Goal: Task Accomplishment & Management: Manage account settings

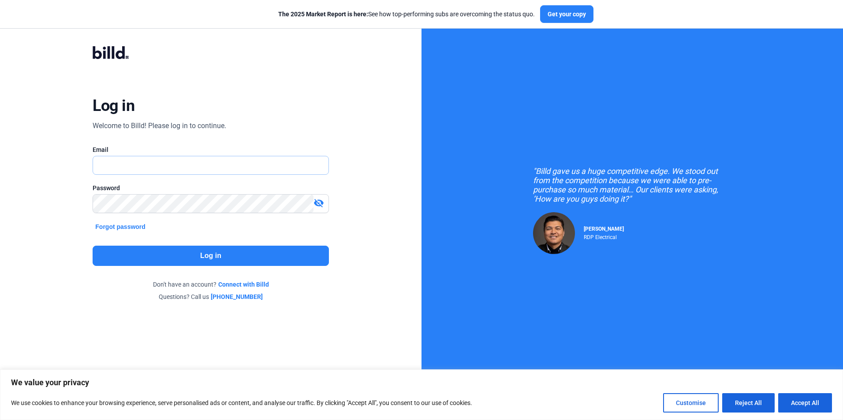
click at [178, 170] on input "text" at bounding box center [210, 165] width 235 height 18
type input "[EMAIL_ADDRESS][DOMAIN_NAME]"
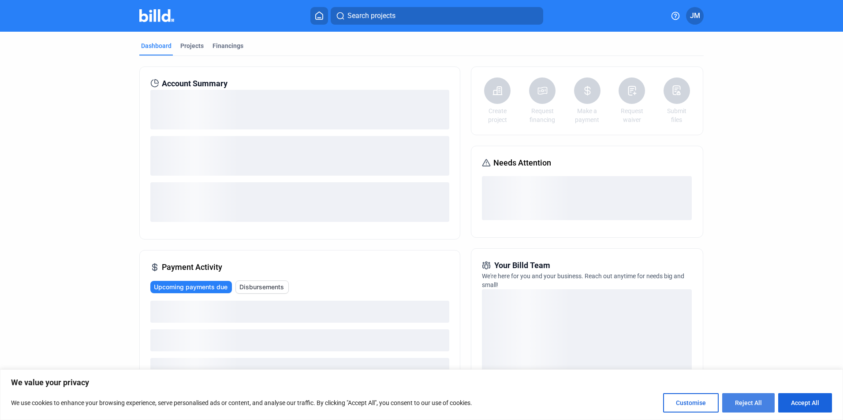
click at [743, 408] on button "Reject All" at bounding box center [748, 402] width 52 height 19
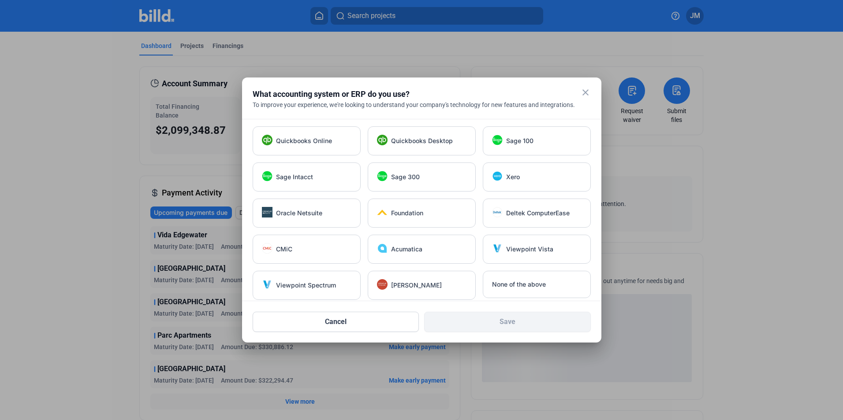
click at [587, 92] on mat-icon "close" at bounding box center [585, 92] width 11 height 11
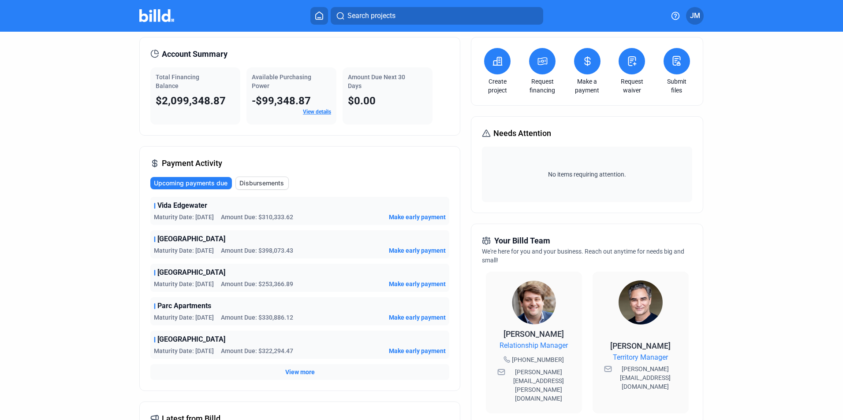
scroll to position [44, 0]
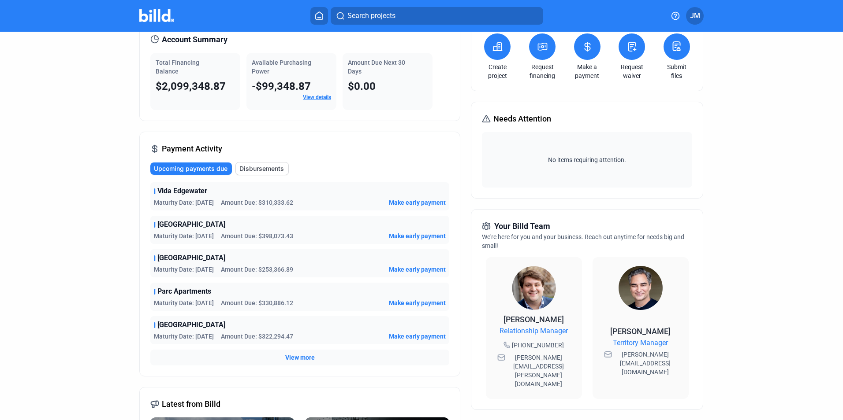
click at [311, 361] on span "View more" at bounding box center [300, 357] width 30 height 9
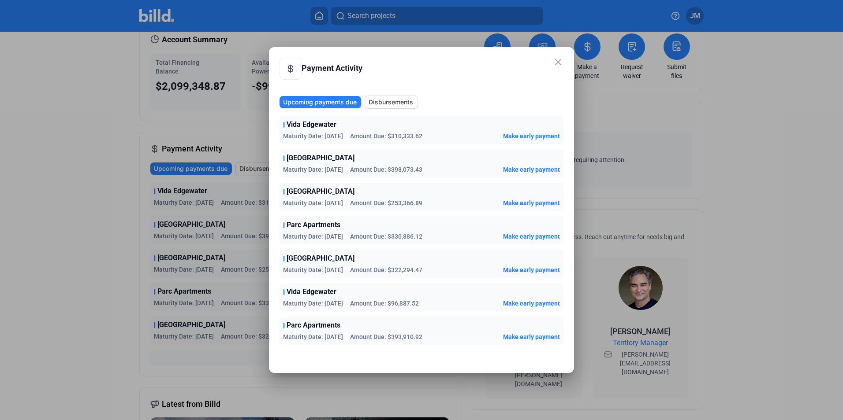
click at [560, 64] on mat-icon "close" at bounding box center [558, 62] width 11 height 11
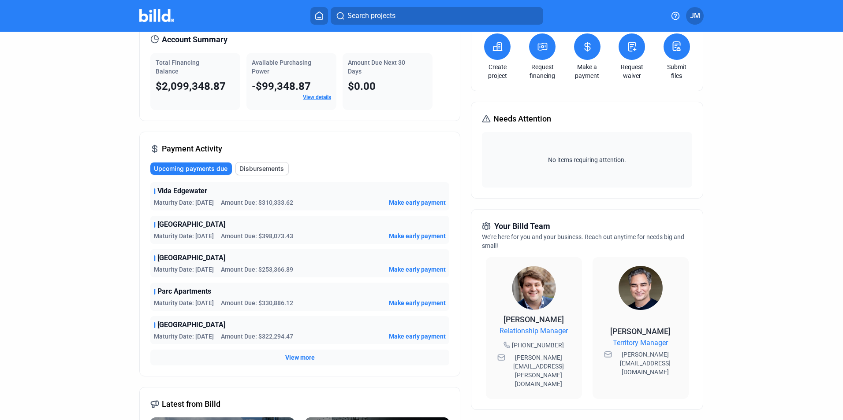
click at [694, 14] on span "JM" at bounding box center [695, 16] width 10 height 11
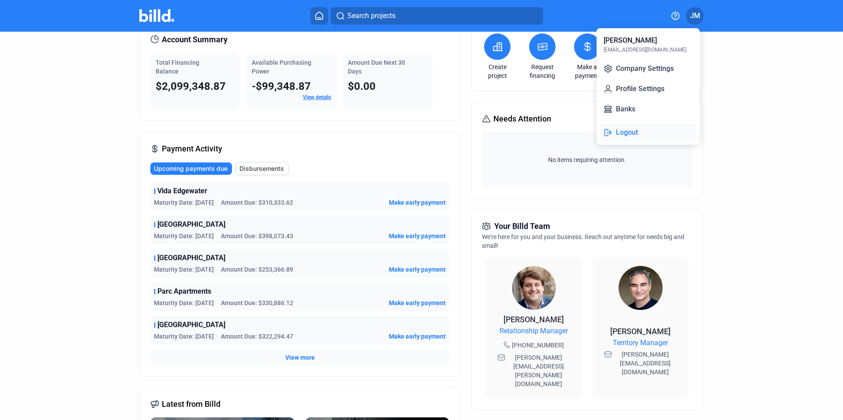
click at [622, 130] on button "Logout" at bounding box center [648, 133] width 96 height 18
